Goal: Check status

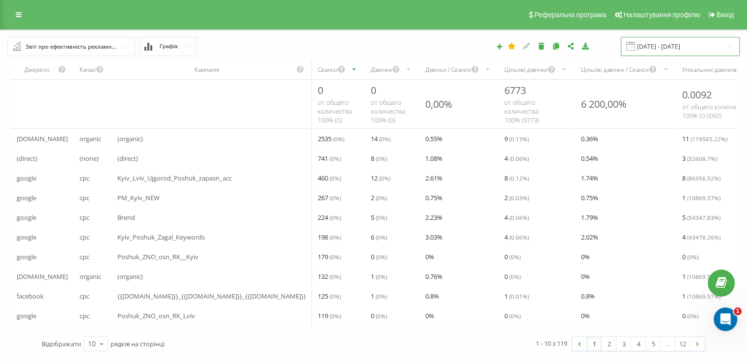
click at [664, 46] on input "[DATE] - [DATE]" at bounding box center [680, 46] width 119 height 19
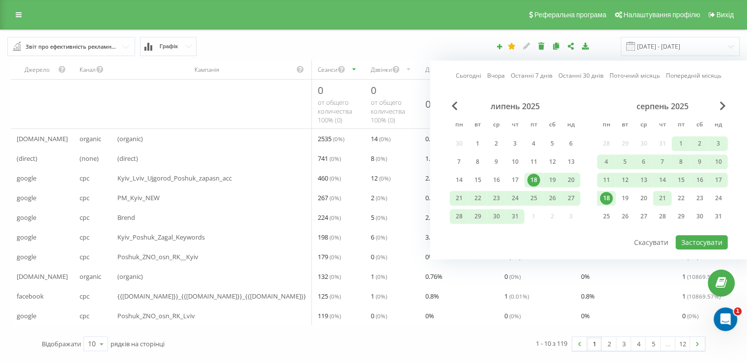
click at [656, 197] on div "21" at bounding box center [662, 198] width 13 height 13
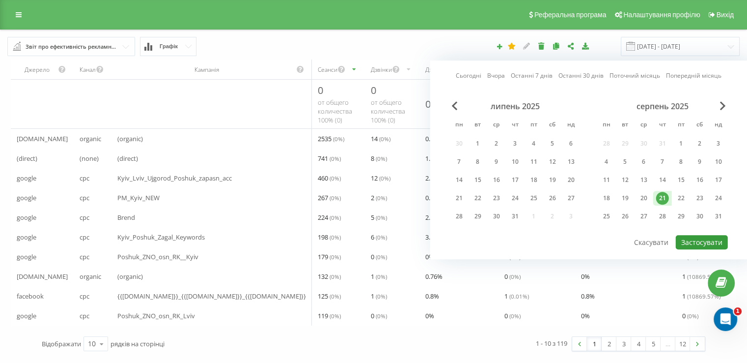
click at [697, 235] on button "Застосувати" at bounding box center [702, 242] width 52 height 14
type input "[DATE] - [DATE]"
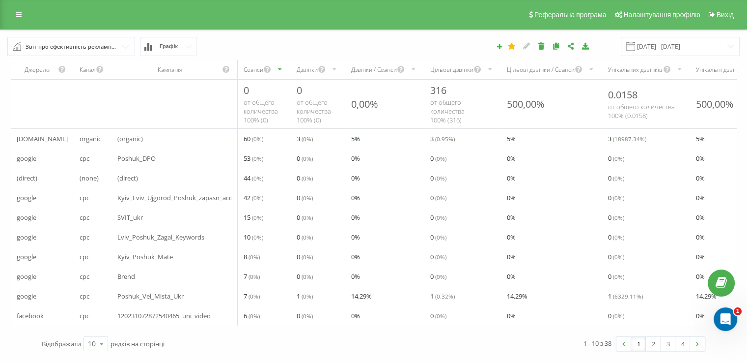
click at [300, 67] on div "Дзвінки" at bounding box center [307, 69] width 21 height 8
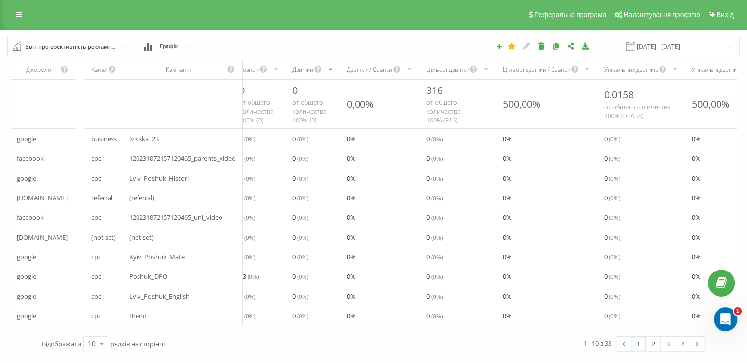
click at [300, 67] on div "Дзвінки" at bounding box center [313, 69] width 55 height 20
